Goal: Navigation & Orientation: Find specific page/section

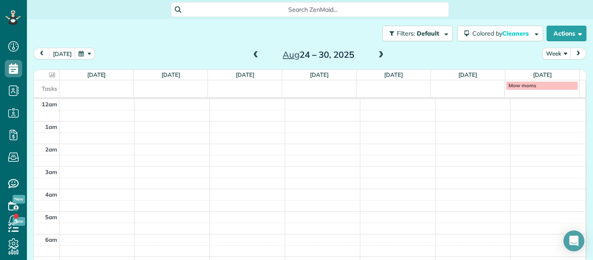
scroll to position [185, 0]
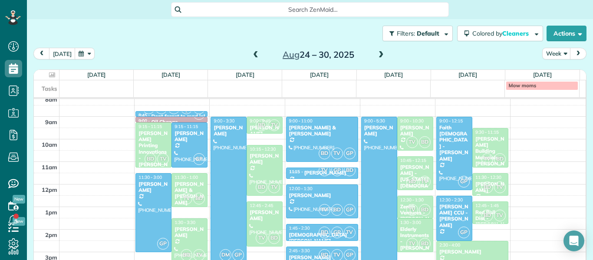
click at [254, 56] on span at bounding box center [256, 55] width 10 height 8
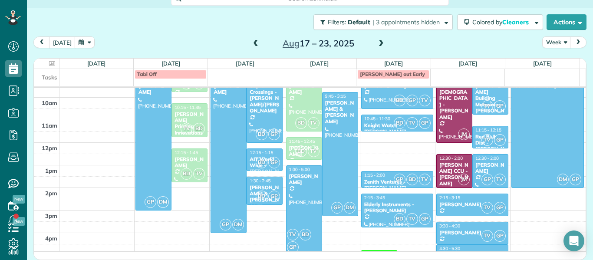
scroll to position [219, 0]
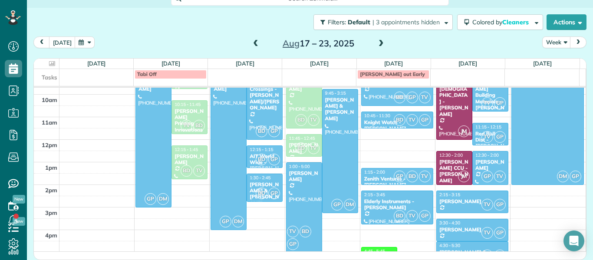
click at [386, 204] on div "Elderly Instruments - [PERSON_NAME]" at bounding box center [397, 204] width 67 height 13
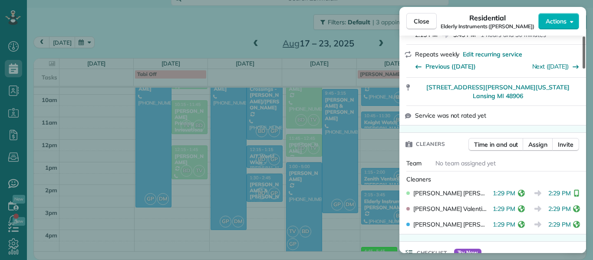
scroll to position [179, 0]
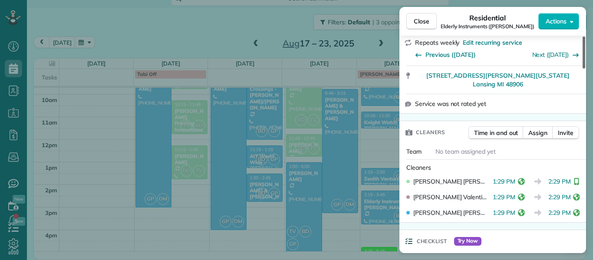
drag, startPoint x: 585, startPoint y: 56, endPoint x: 589, endPoint y: 83, distance: 26.9
click at [585, 69] on div at bounding box center [584, 52] width 3 height 32
click at [589, 83] on div "Close Residential Elderly Instruments ([PERSON_NAME]) Actions Status Active Eld…" at bounding box center [296, 130] width 593 height 260
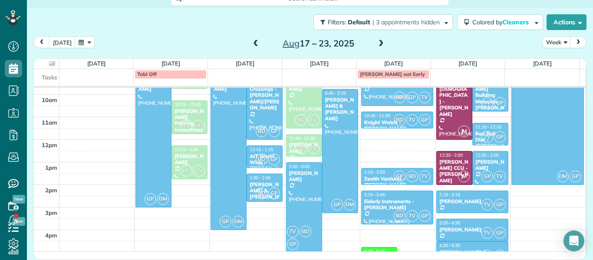
click at [380, 205] on div "Elderly Instruments - [PERSON_NAME]" at bounding box center [397, 204] width 67 height 13
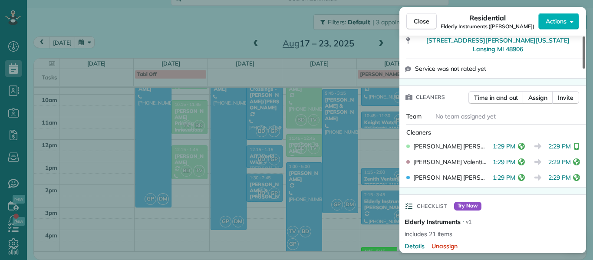
scroll to position [218, 0]
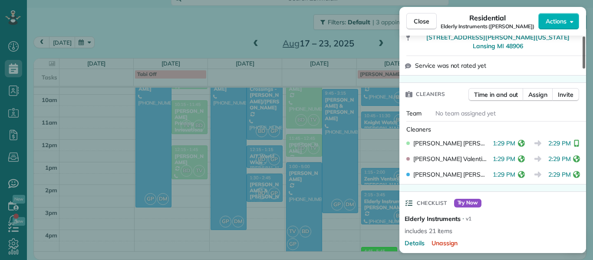
drag, startPoint x: 585, startPoint y: 58, endPoint x: 584, endPoint y: 90, distance: 32.2
click at [584, 69] on div at bounding box center [584, 52] width 3 height 32
click at [413, 25] on button "Close" at bounding box center [421, 21] width 30 height 17
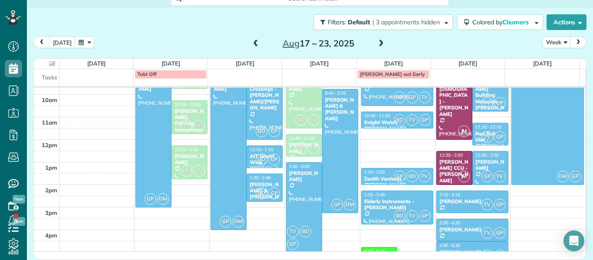
click at [458, 249] on div "[PERSON_NAME] & [PERSON_NAME] - Formerly [PERSON_NAME] Law" at bounding box center [472, 261] width 67 height 25
